Goal: Task Accomplishment & Management: Use online tool/utility

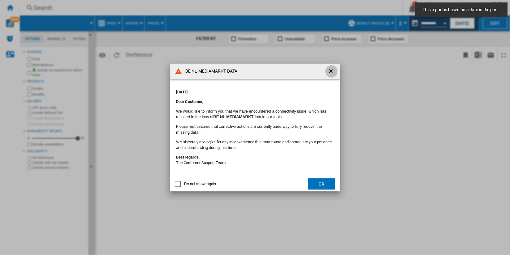
click at [330, 72] on ng-md-icon "getI18NText('BUTTONS.CLOSE_DIALOG')" at bounding box center [331, 71] width 7 height 7
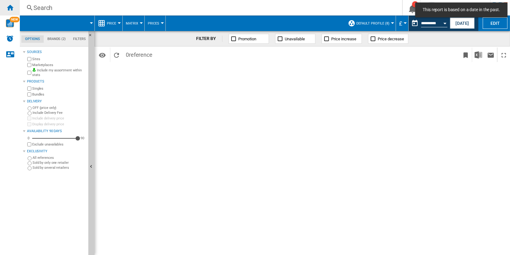
click at [12, 7] on ng-md-icon "Home" at bounding box center [9, 7] width 7 height 7
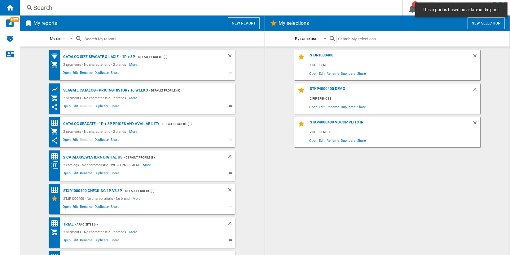
click at [246, 21] on button "New report" at bounding box center [244, 23] width 32 height 12
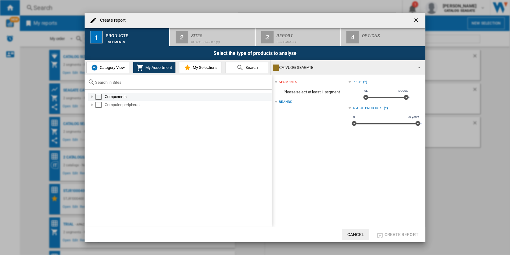
click at [100, 94] on div "Select" at bounding box center [98, 97] width 6 height 6
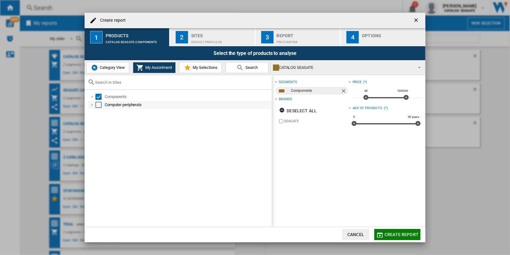
click at [98, 108] on div "Computer peripherals" at bounding box center [180, 105] width 184 height 8
click at [100, 105] on div "Select" at bounding box center [98, 105] width 6 height 6
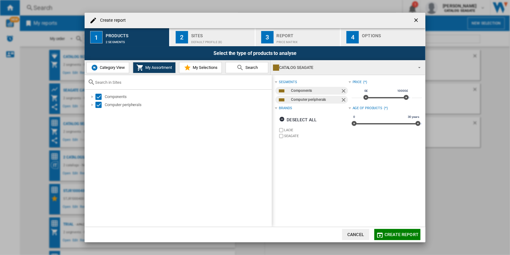
click at [216, 44] on button "2 Sites Default profile (8)" at bounding box center [212, 37] width 85 height 18
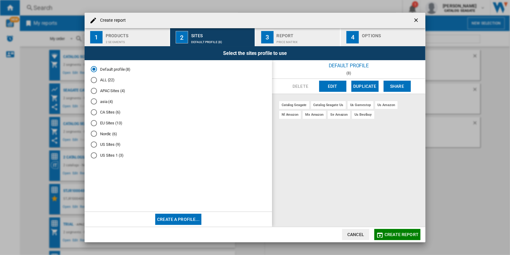
click at [106, 80] on md-radio-button "ALL (22)" at bounding box center [178, 80] width 175 height 6
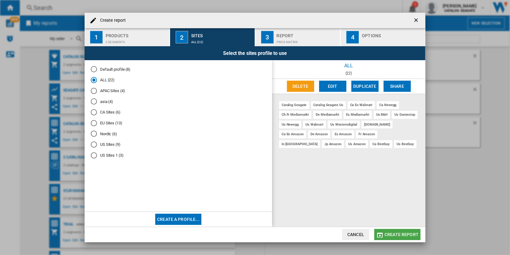
click at [400, 230] on button "Create report" at bounding box center [398, 234] width 46 height 11
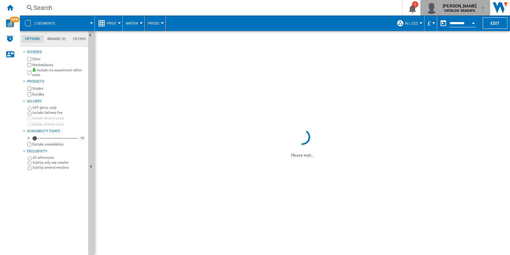
click at [480, 13] on div "kok hua tan CATALOG SEAGATE" at bounding box center [456, 8] width 60 height 12
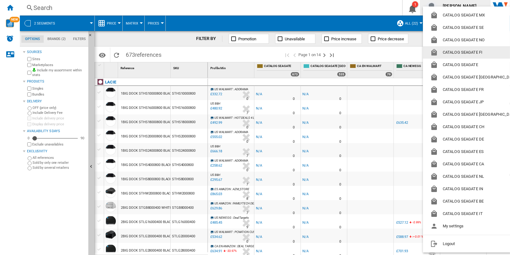
click at [370, 18] on md-backdrop at bounding box center [255, 127] width 510 height 255
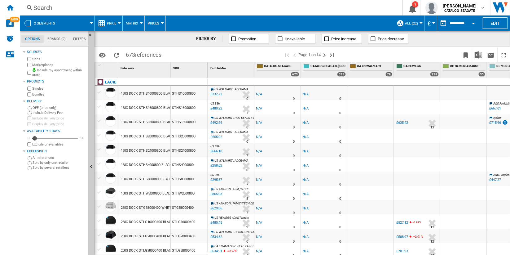
click at [60, 70] on label "Include my assortment within stats" at bounding box center [59, 73] width 54 height 10
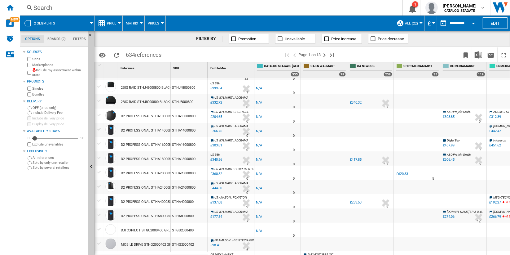
scroll to position [133, 0]
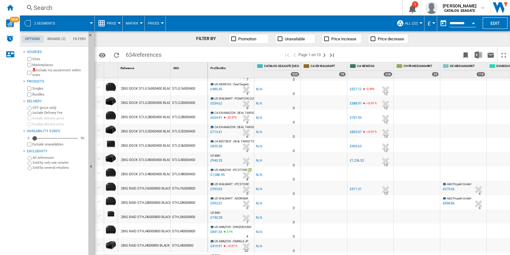
click at [57, 70] on label "Include my assortment within stats" at bounding box center [59, 73] width 54 height 10
